Goal: Communication & Community: Answer question/provide support

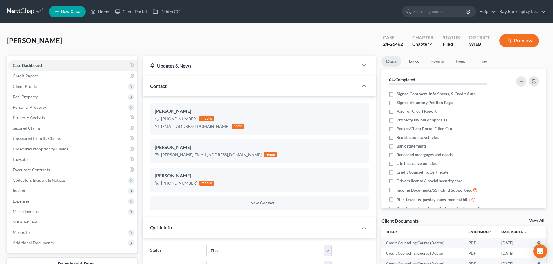
select select "2"
select select "1"
select select "0"
click at [104, 11] on link "Home" at bounding box center [99, 11] width 25 height 10
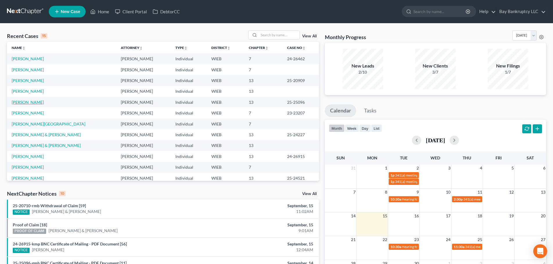
click at [35, 103] on link "[PERSON_NAME]" at bounding box center [28, 102] width 32 height 5
select select "2"
select select "0"
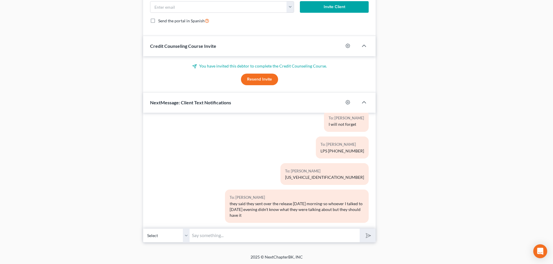
scroll to position [506, 0]
click at [210, 236] on input "text" at bounding box center [275, 235] width 170 height 14
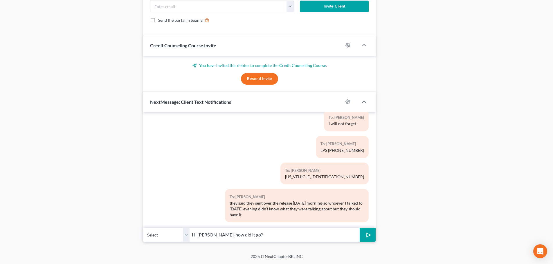
click at [200, 237] on input "Hi gwen-how did it go?" at bounding box center [275, 235] width 170 height 14
type input "Hi [PERSON_NAME]-how did it go?"
click at [373, 235] on button "submit" at bounding box center [368, 235] width 16 height 14
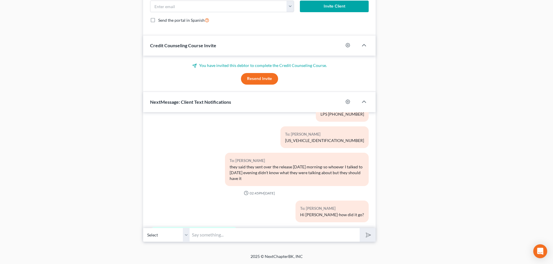
scroll to position [2186, 0]
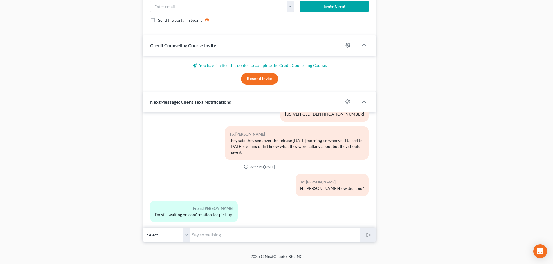
click at [208, 235] on input "text" at bounding box center [275, 235] width 170 height 14
type input "did you talk to them?"
click at [364, 238] on button "submit" at bounding box center [368, 235] width 16 height 14
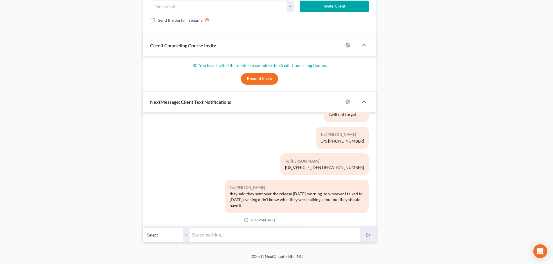
scroll to position [2239, 0]
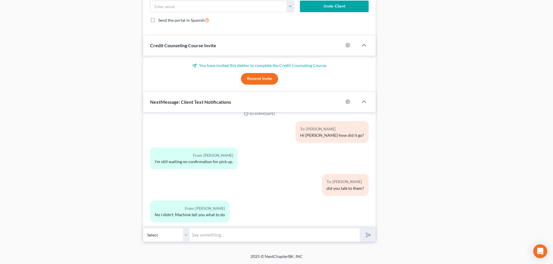
click at [229, 236] on input "text" at bounding box center [275, 235] width 170 height 14
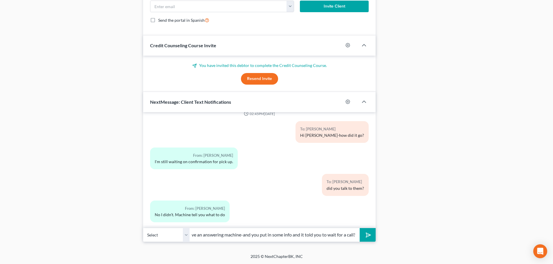
scroll to position [0, 23]
type input "oh they have an answering machine-and you put in some info and it told you to w…"
click at [369, 238] on button "submit" at bounding box center [368, 235] width 16 height 14
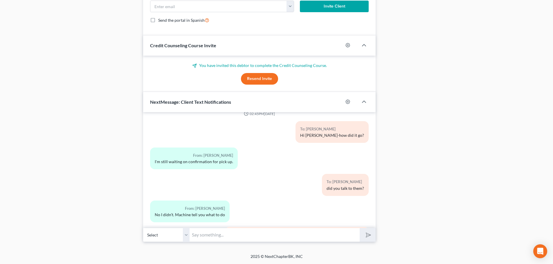
scroll to position [2272, 0]
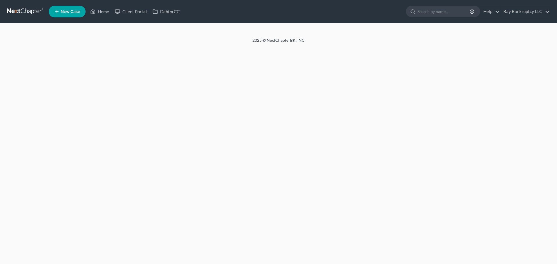
select select "2"
select select "0"
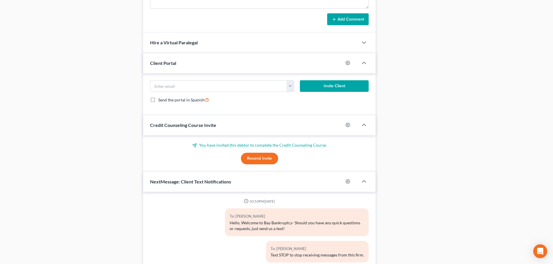
scroll to position [506, 0]
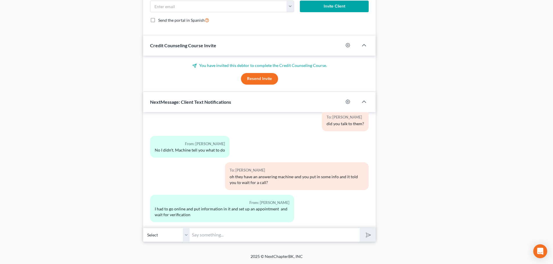
click at [221, 236] on input "text" at bounding box center [275, 235] width 170 height 14
type input "ah ok"
click at [366, 232] on button "submit" at bounding box center [368, 235] width 16 height 14
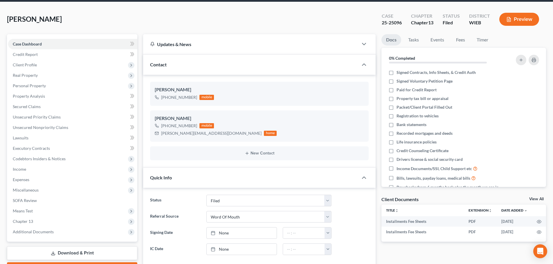
scroll to position [0, 0]
